Goal: Learn about a topic: Learn about a topic

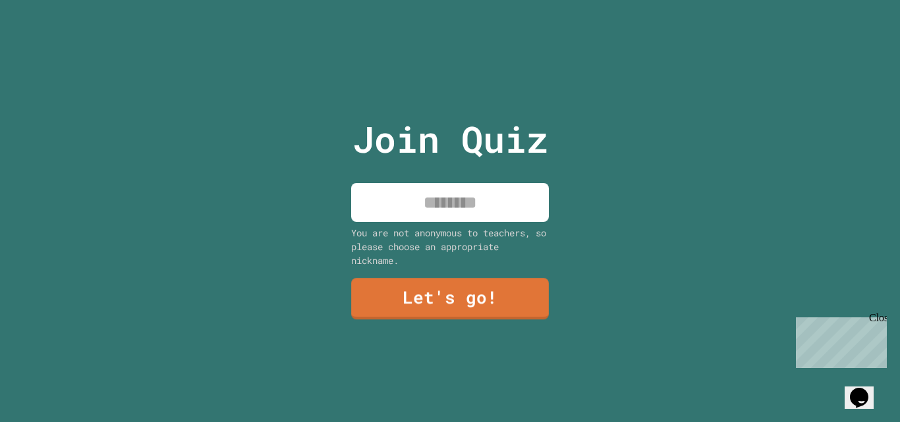
click at [432, 203] on input at bounding box center [450, 202] width 198 height 39
type input "**********"
click at [475, 292] on link "Let's go!" at bounding box center [450, 298] width 198 height 41
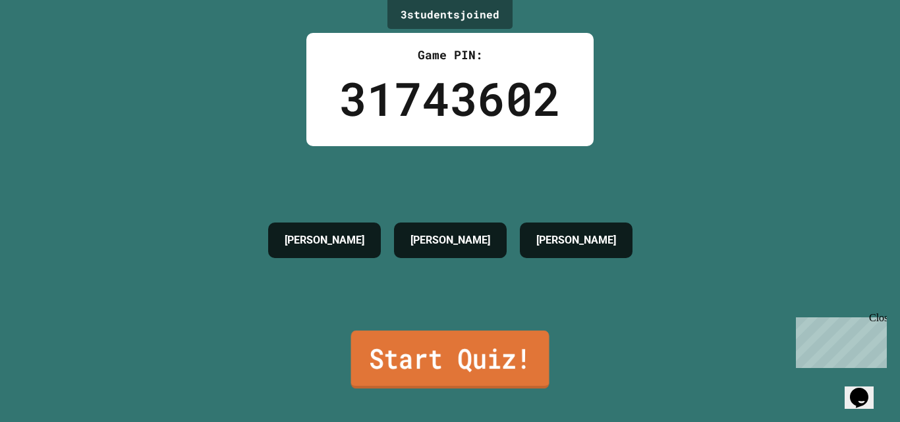
click at [436, 349] on link "Start Quiz!" at bounding box center [450, 360] width 198 height 58
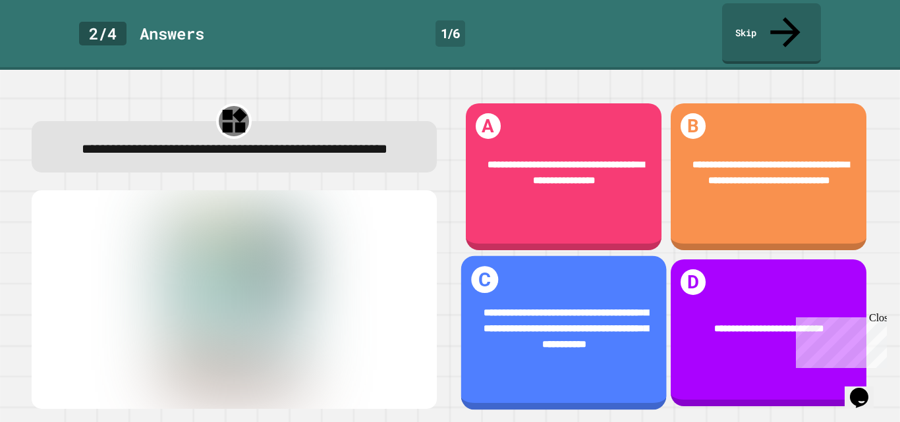
click at [576, 341] on div "**********" at bounding box center [562, 329] width 205 height 88
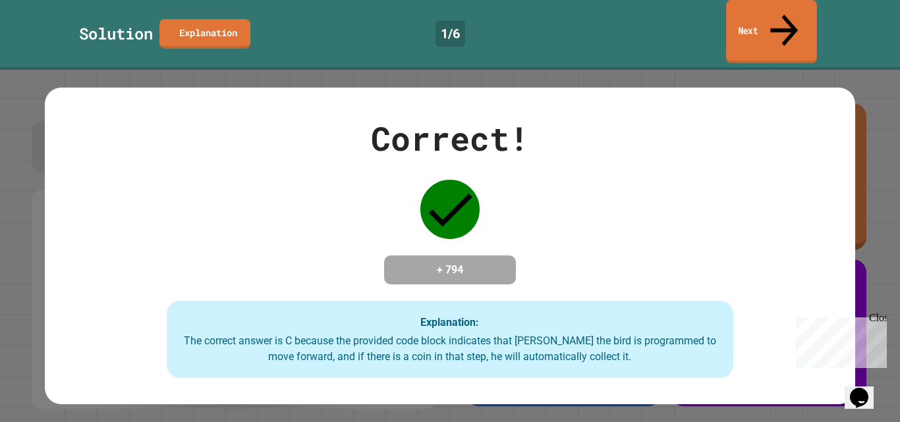
click at [794, 9] on link "Next" at bounding box center [771, 32] width 91 height 64
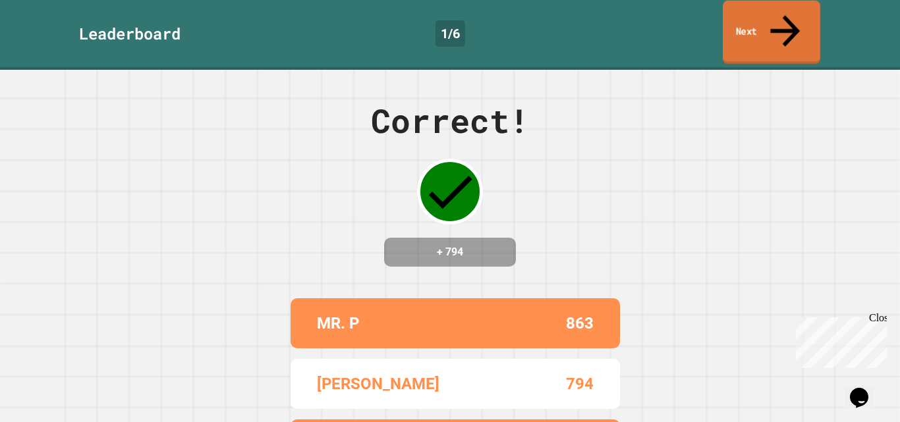
click at [803, 9] on link "Next" at bounding box center [770, 33] width 97 height 64
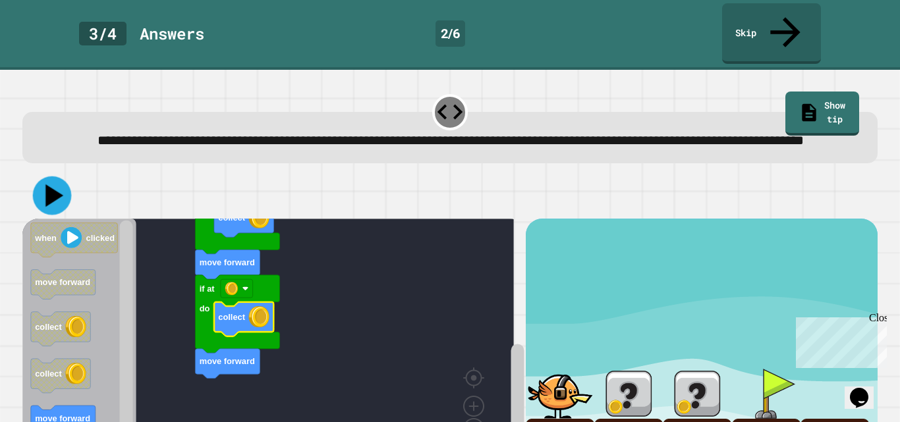
click at [48, 189] on icon at bounding box center [54, 195] width 18 height 22
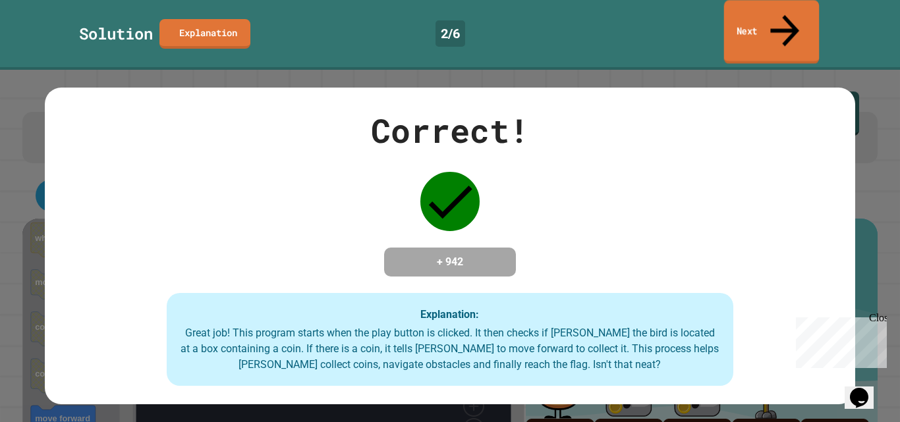
click at [757, 21] on link "Next" at bounding box center [771, 32] width 95 height 64
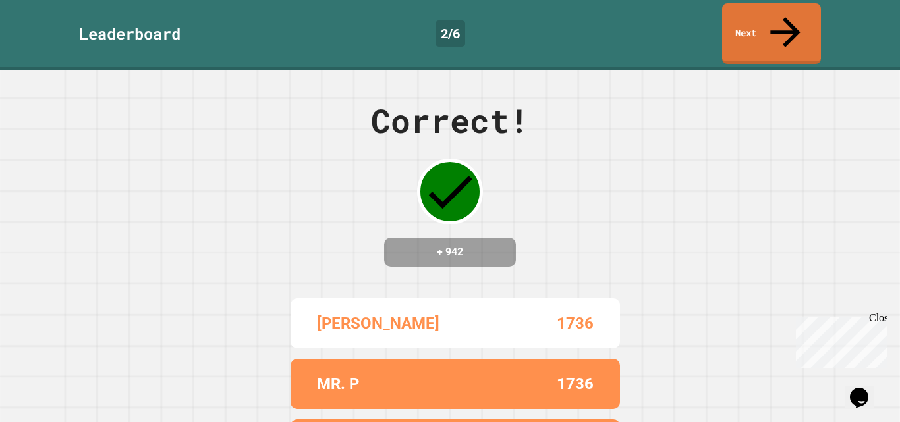
scroll to position [104, 0]
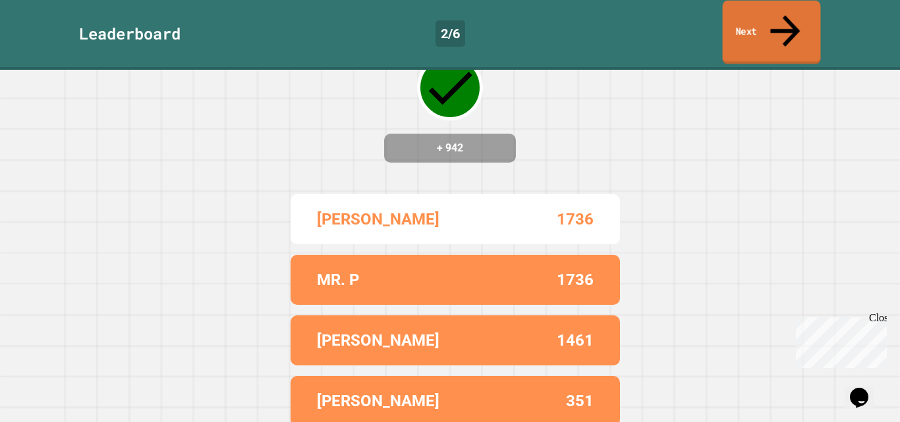
click at [760, 24] on link "Next" at bounding box center [771, 33] width 98 height 64
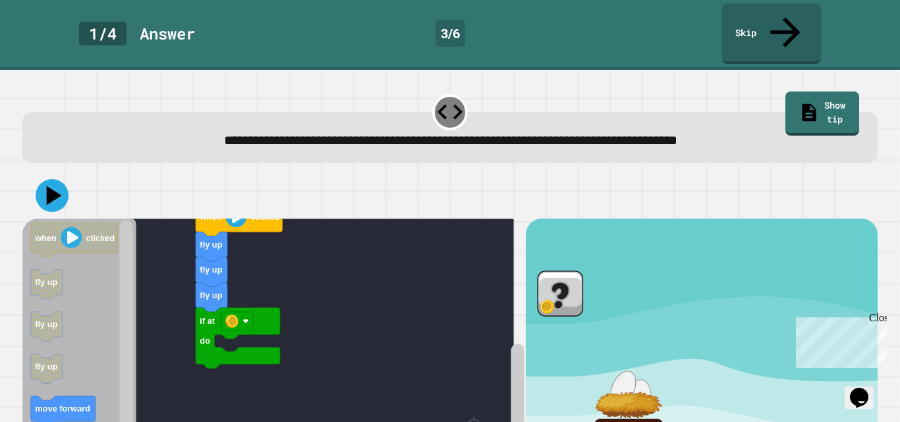
scroll to position [91, 0]
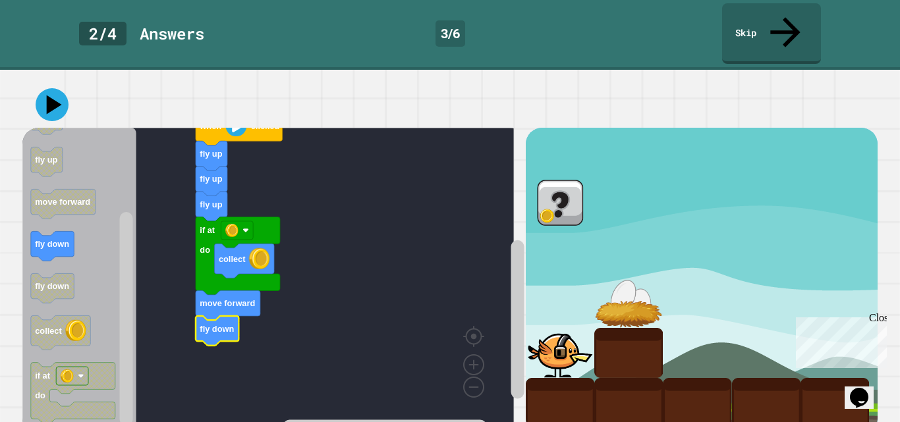
click at [49, 95] on icon at bounding box center [54, 104] width 15 height 19
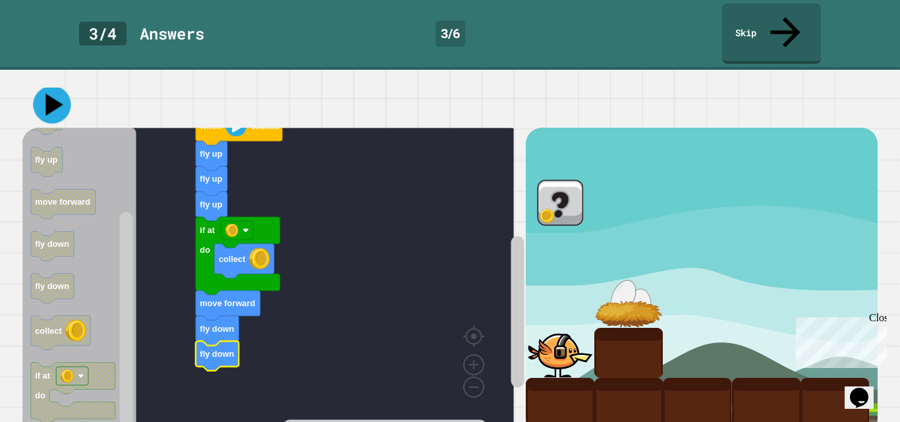
click at [45, 86] on icon at bounding box center [52, 105] width 38 height 38
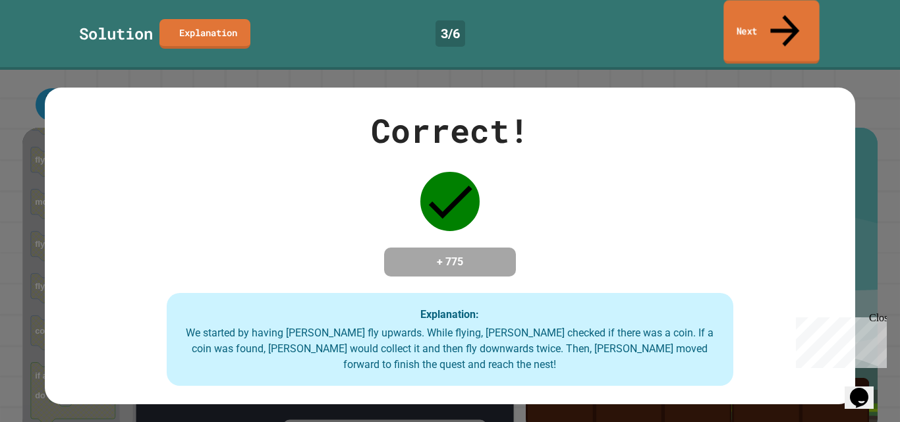
click at [756, 11] on link "Next" at bounding box center [770, 32] width 95 height 64
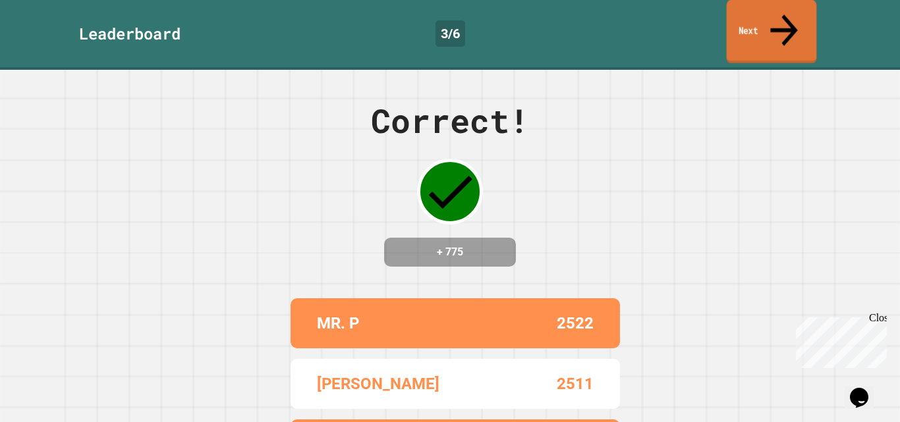
click at [763, 22] on link "Next" at bounding box center [771, 32] width 90 height 64
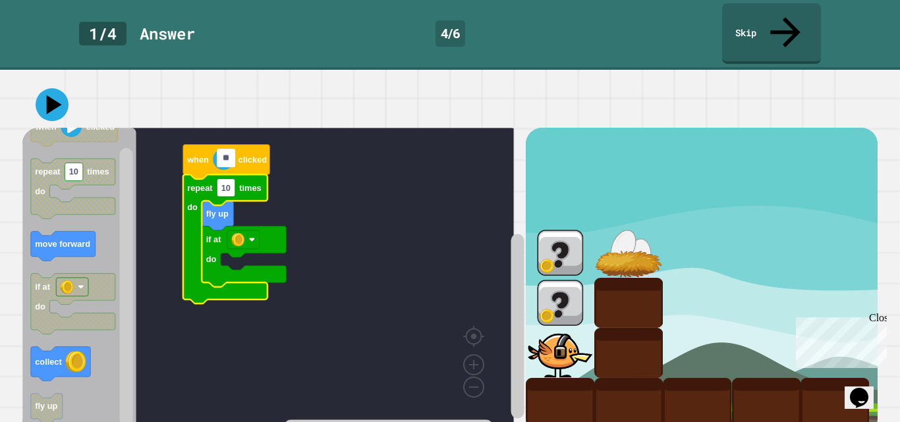
click at [230, 163] on input "**" at bounding box center [226, 158] width 18 height 18
type input "*"
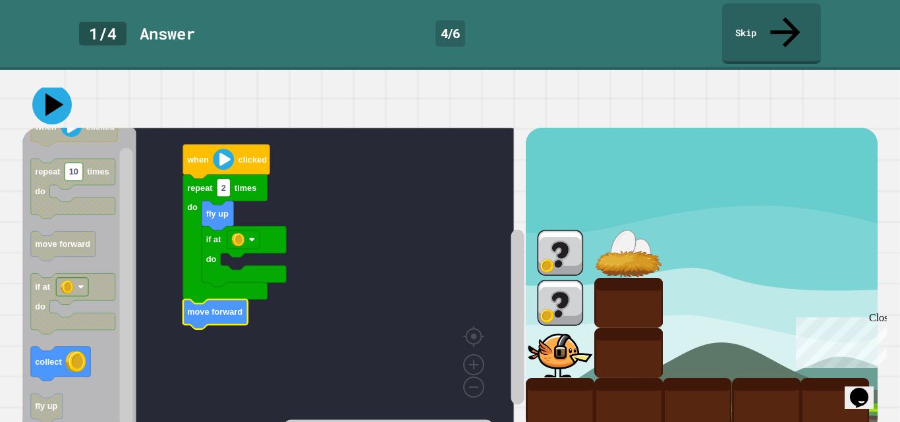
click at [51, 94] on icon at bounding box center [54, 105] width 18 height 23
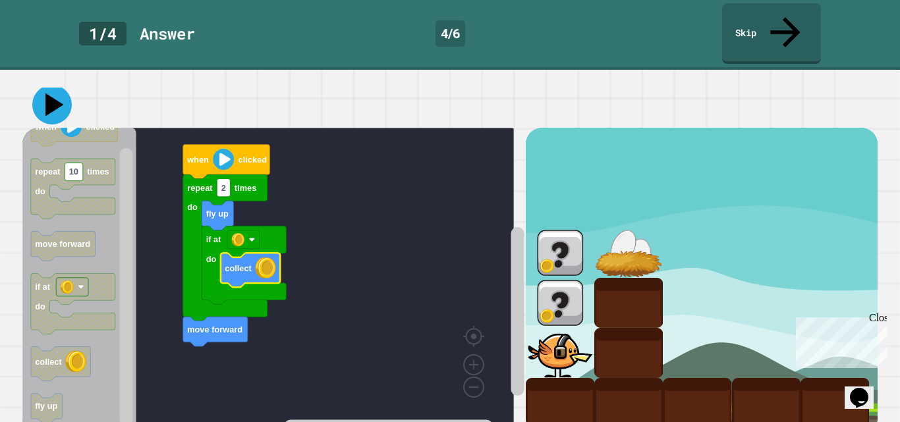
click at [57, 85] on icon at bounding box center [52, 105] width 40 height 40
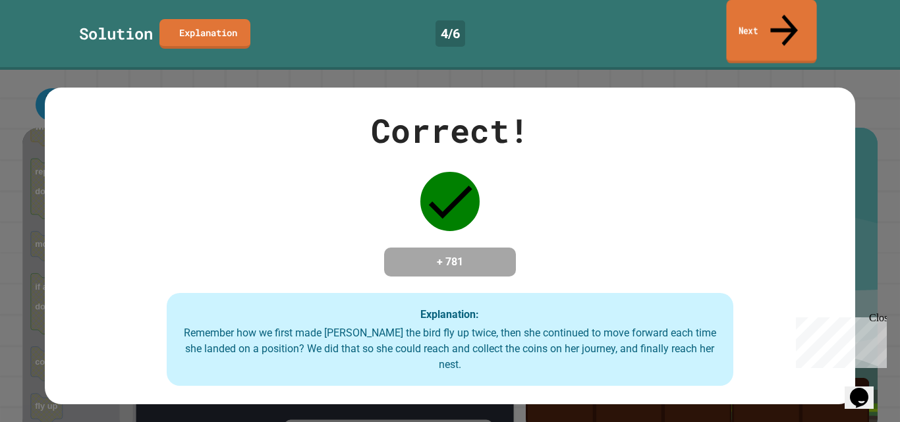
click at [787, 18] on icon at bounding box center [783, 30] width 27 height 32
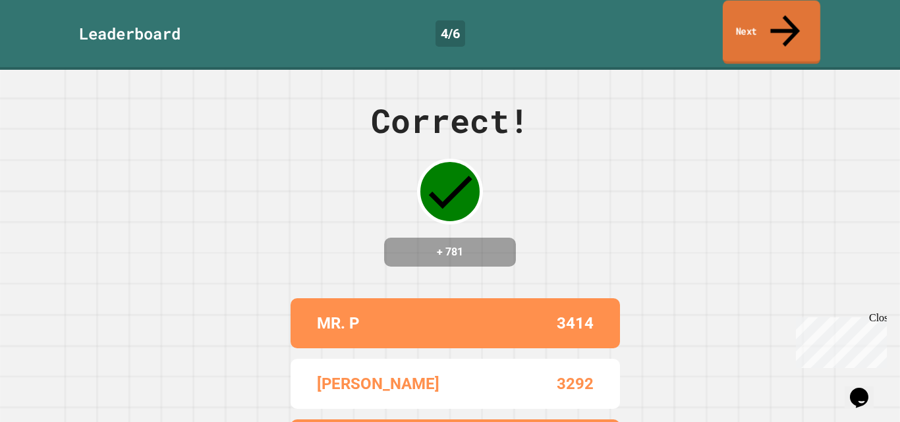
click at [780, 15] on icon at bounding box center [785, 30] width 44 height 47
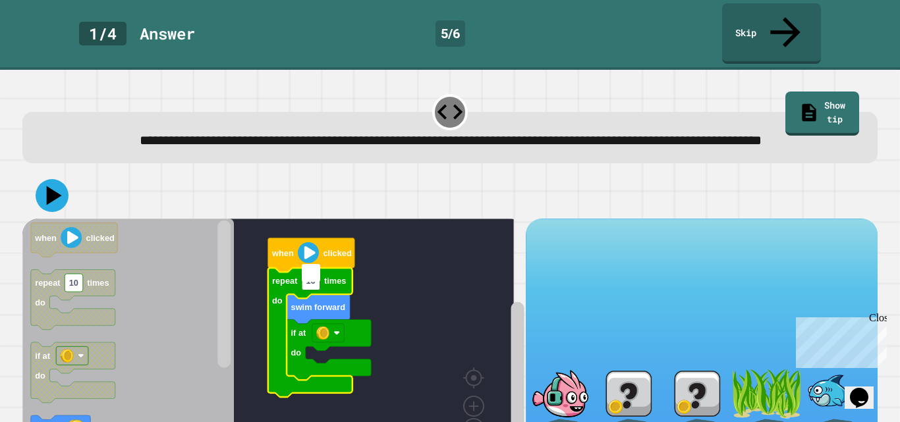
type input "*"
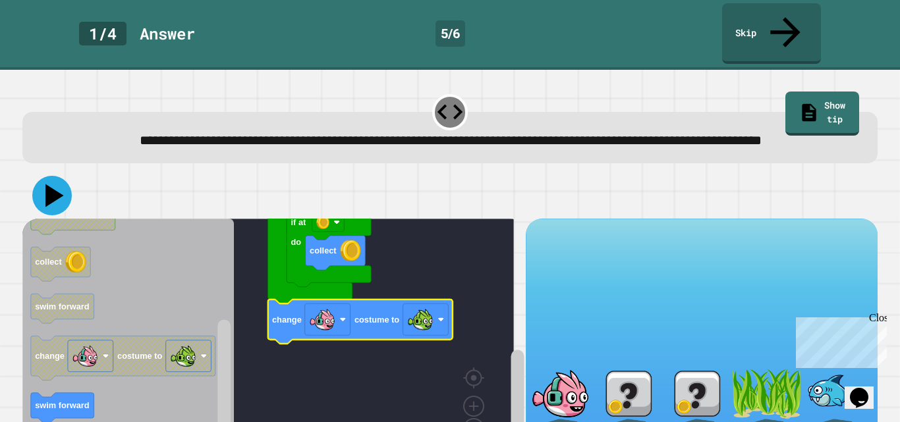
click at [45, 188] on icon at bounding box center [52, 196] width 40 height 40
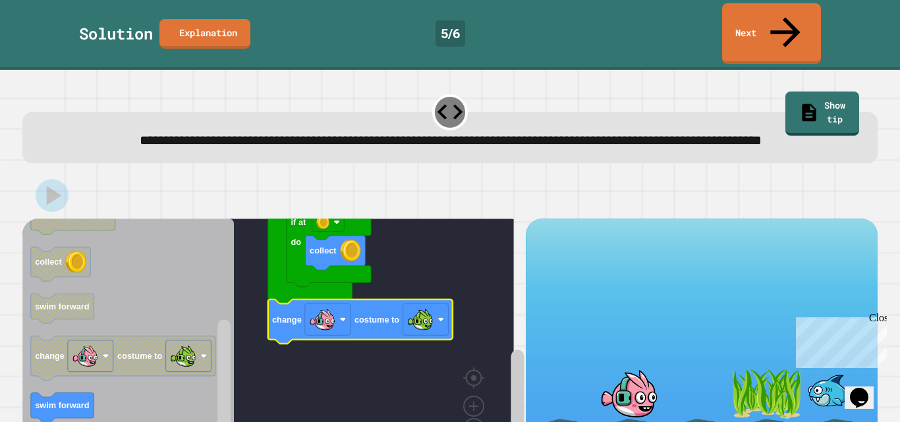
scroll to position [62, 0]
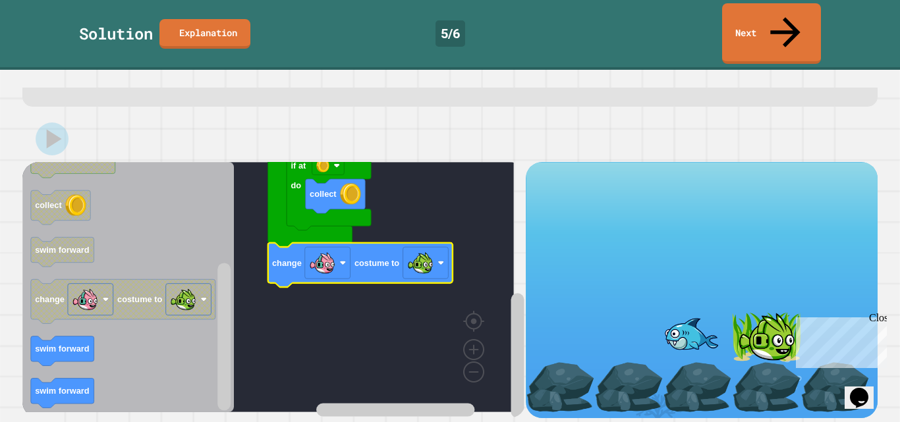
click at [878, 317] on div "Close" at bounding box center [877, 320] width 16 height 16
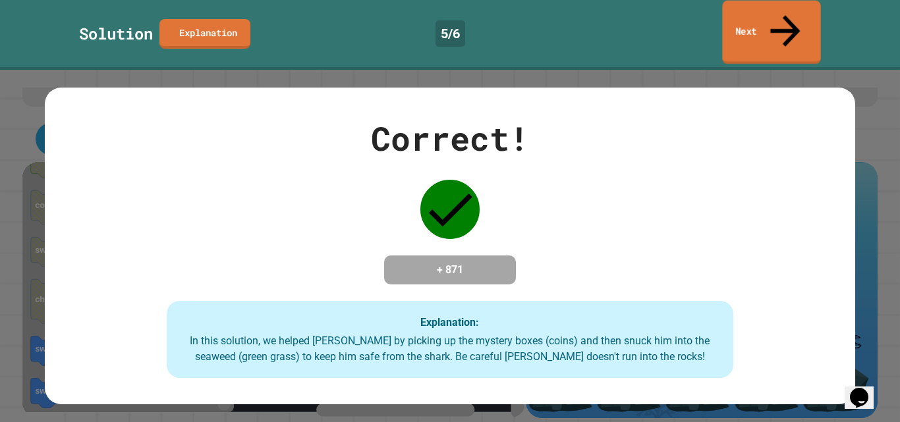
click at [751, 18] on link "Next" at bounding box center [771, 33] width 98 height 64
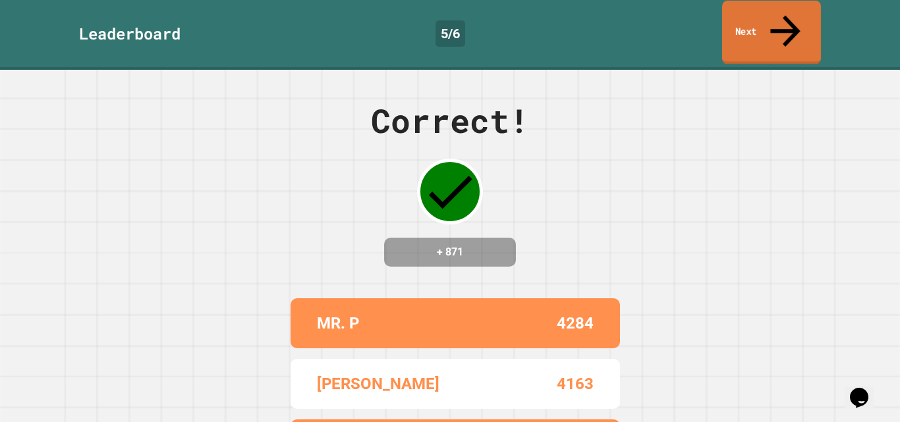
click at [759, 20] on link "Next" at bounding box center [771, 33] width 99 height 64
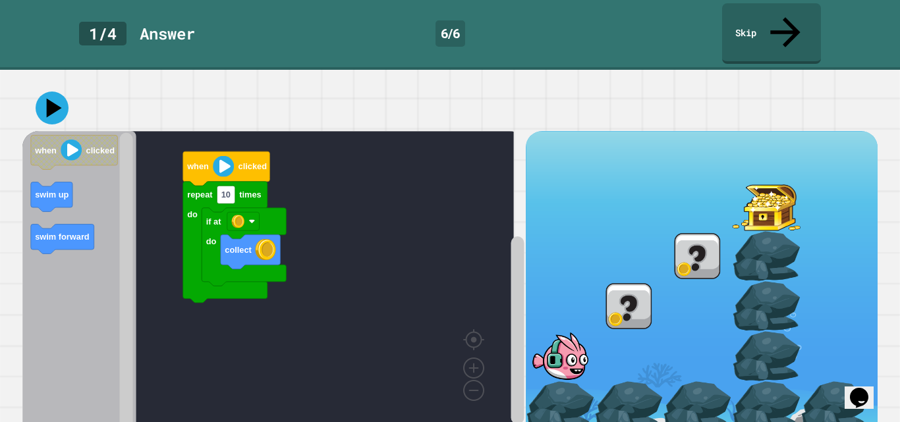
scroll to position [112, 0]
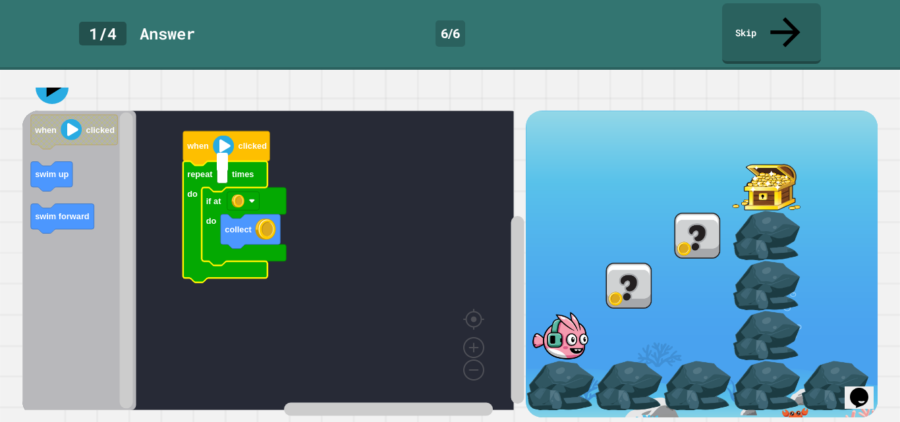
type input "*"
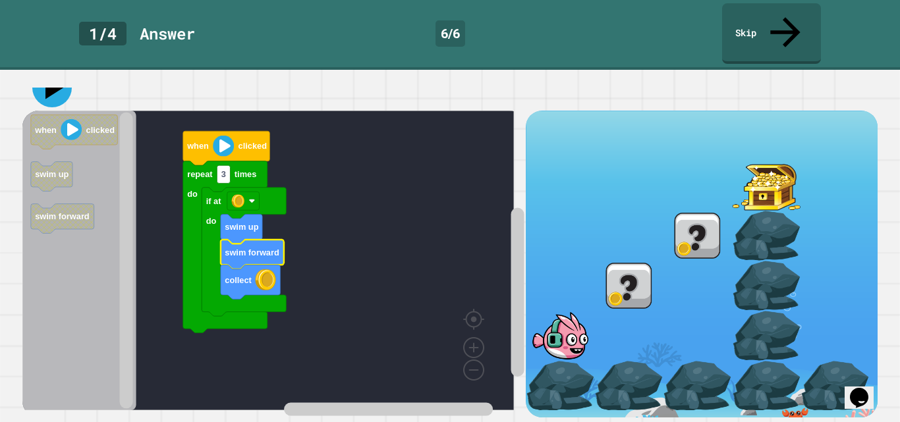
click at [47, 85] on icon at bounding box center [52, 88] width 40 height 40
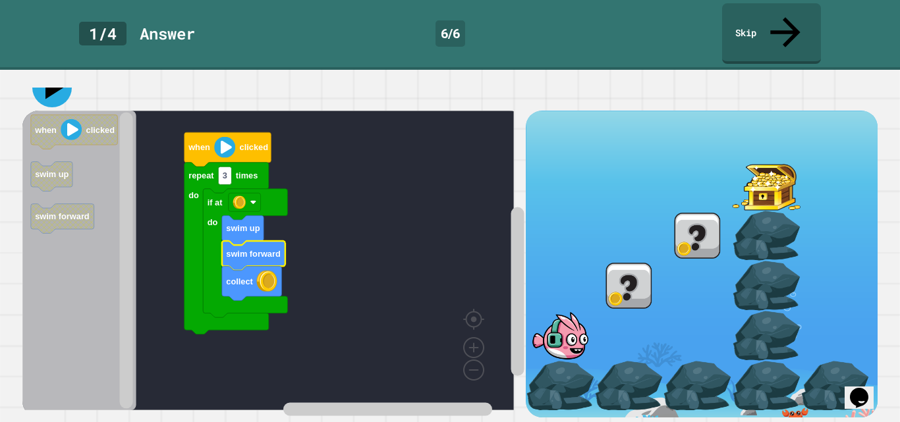
click at [63, 74] on icon at bounding box center [52, 88] width 40 height 40
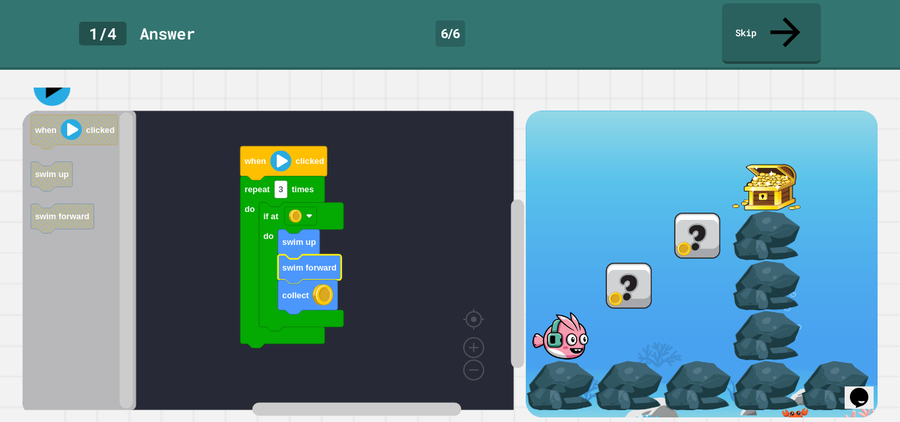
click at [56, 89] on icon at bounding box center [52, 87] width 37 height 37
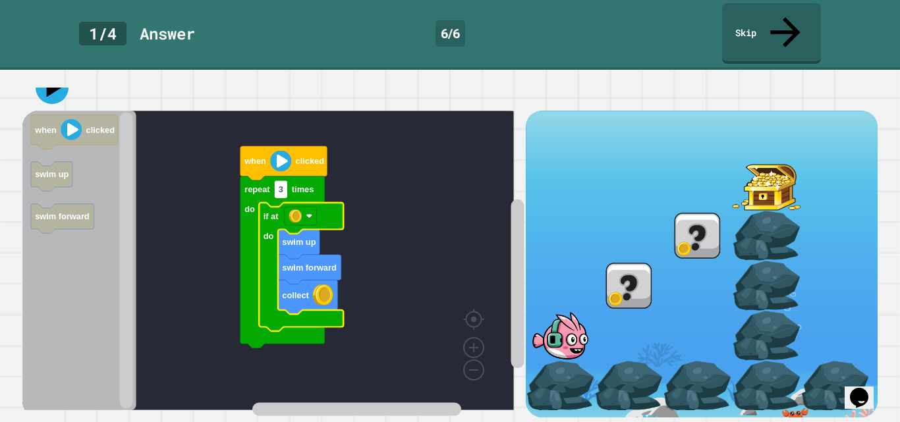
click at [376, 279] on rect "Blockly Workspace" at bounding box center [267, 261] width 491 height 300
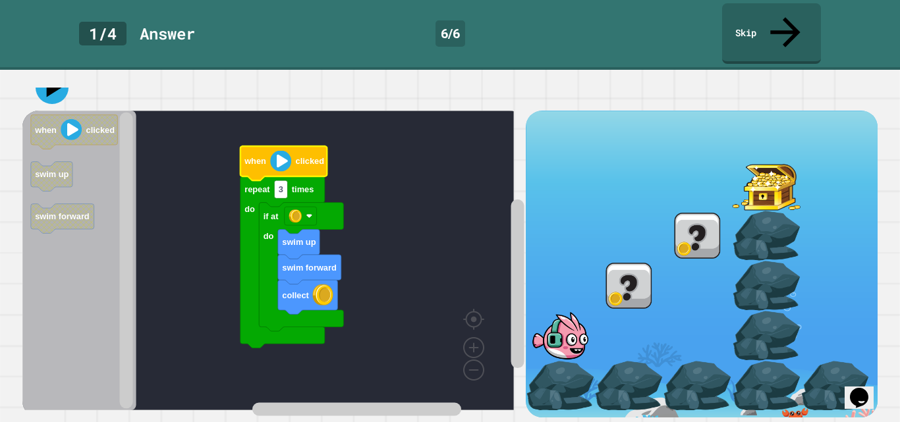
click at [278, 153] on image "Blockly Workspace" at bounding box center [280, 161] width 21 height 21
click at [61, 76] on icon at bounding box center [52, 88] width 40 height 40
click at [780, 16] on icon at bounding box center [784, 30] width 43 height 47
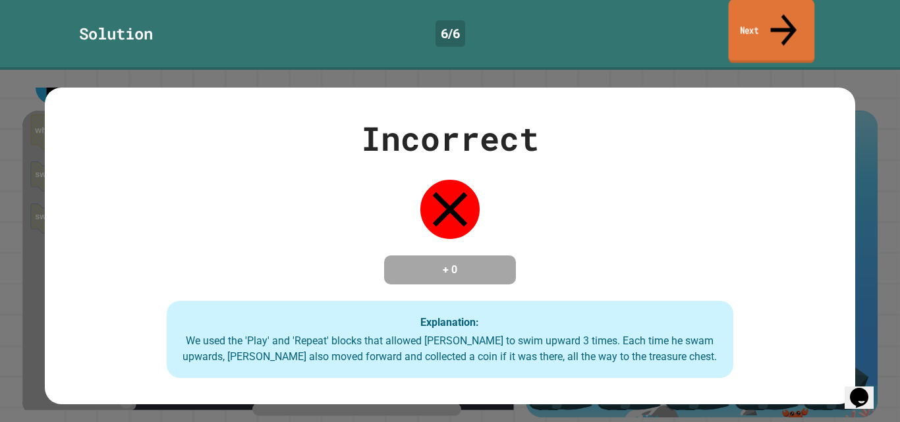
click at [763, 27] on link "Next" at bounding box center [771, 31] width 86 height 64
